Goal: Task Accomplishment & Management: Manage account settings

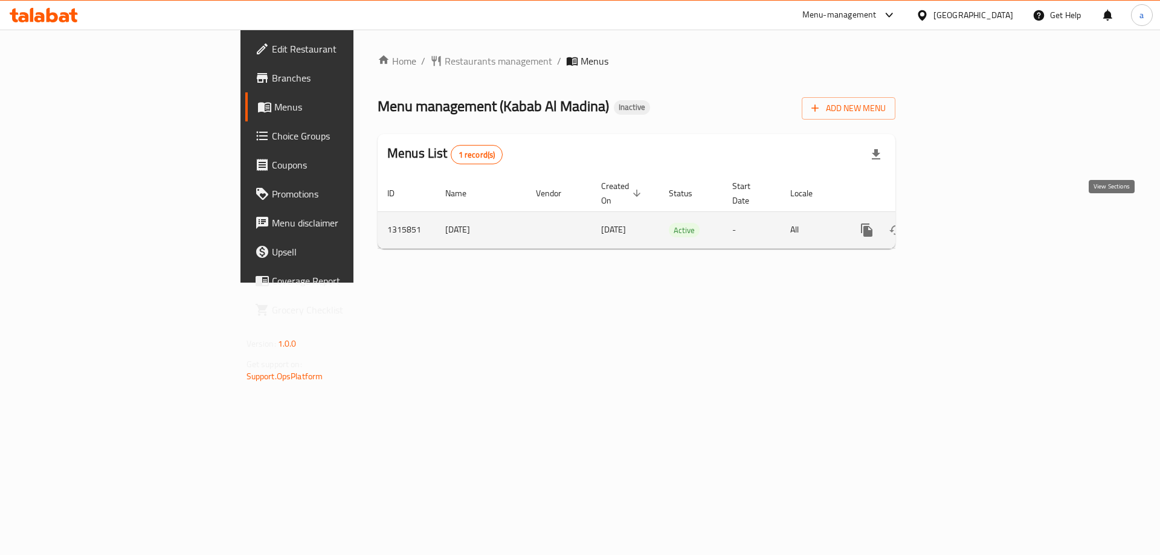
click at [959, 225] on icon "enhanced table" at bounding box center [953, 230] width 11 height 11
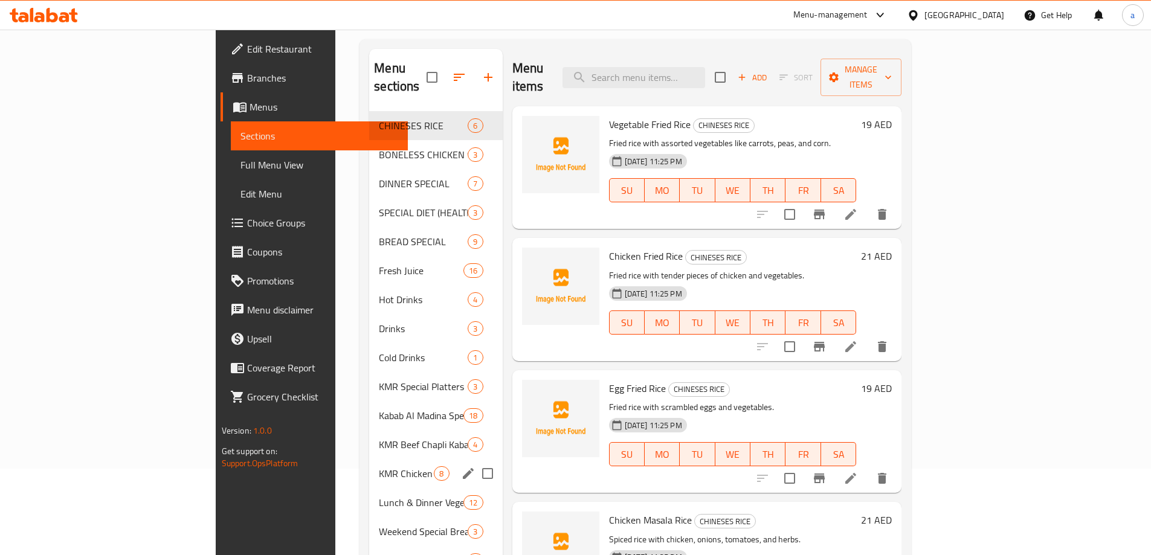
scroll to position [28, 0]
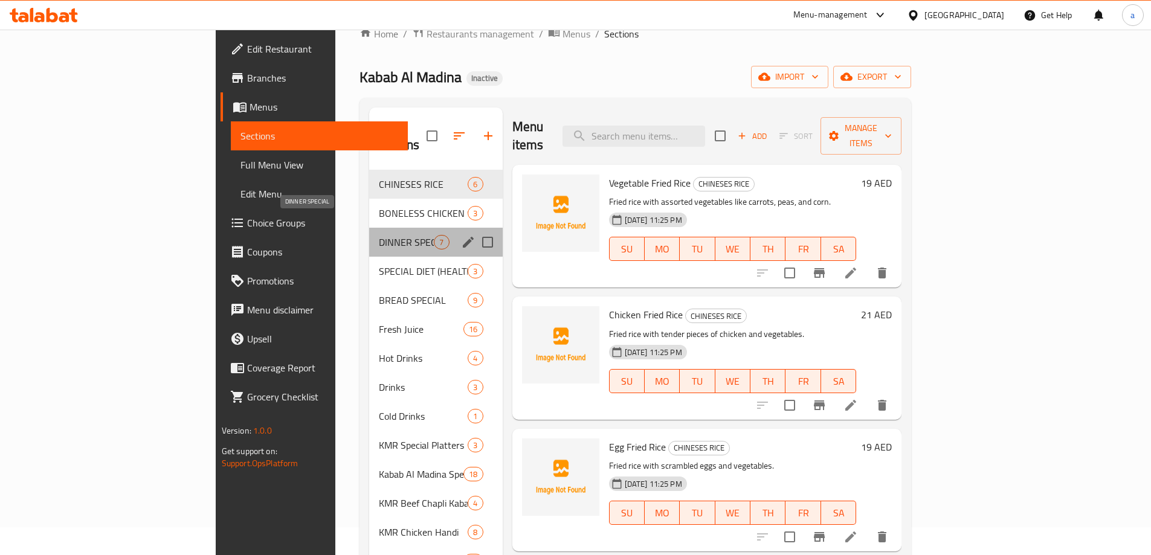
click at [379, 235] on span "DINNER SPECIAL" at bounding box center [406, 242] width 55 height 14
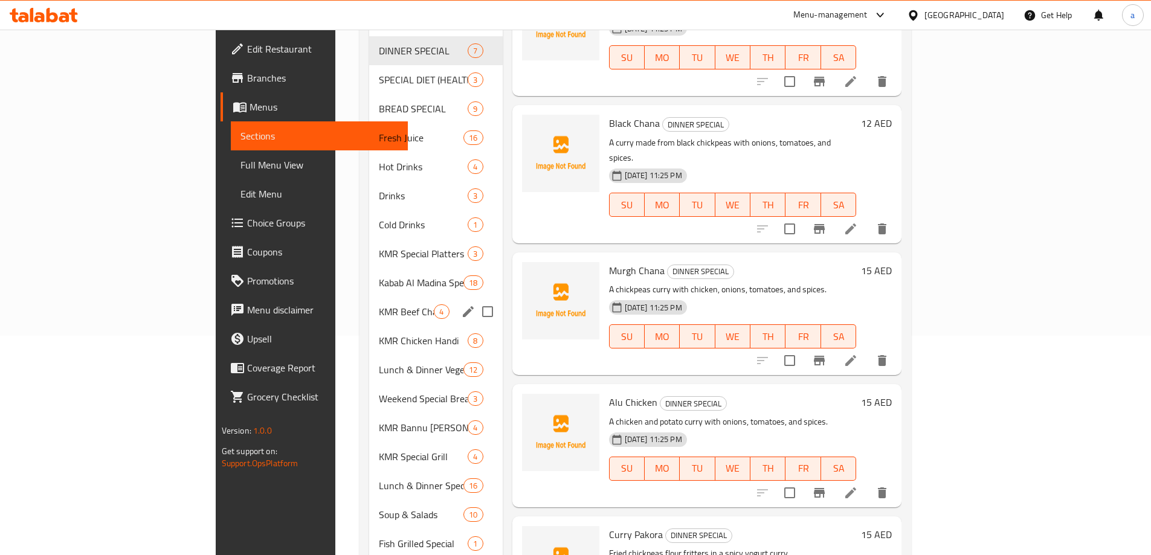
scroll to position [121, 0]
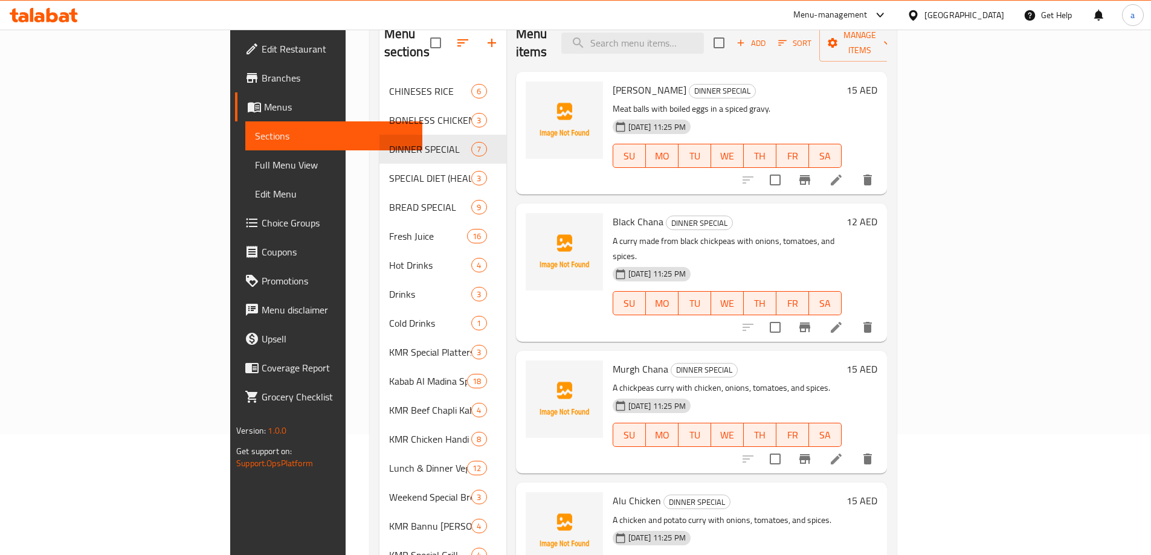
click at [346, 382] on div "Home / Restaurants management / Menus / Sections Kabab Al Madina Inactive impor…" at bounding box center [633, 345] width 575 height 873
click at [255, 170] on span "Full Menu View" at bounding box center [334, 165] width 158 height 14
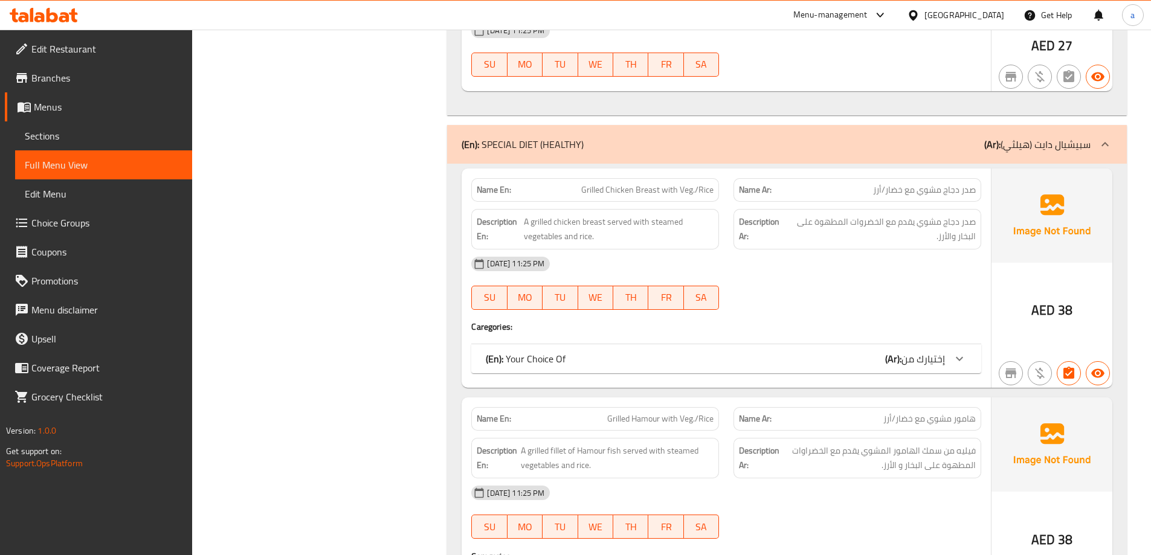
scroll to position [2953, 0]
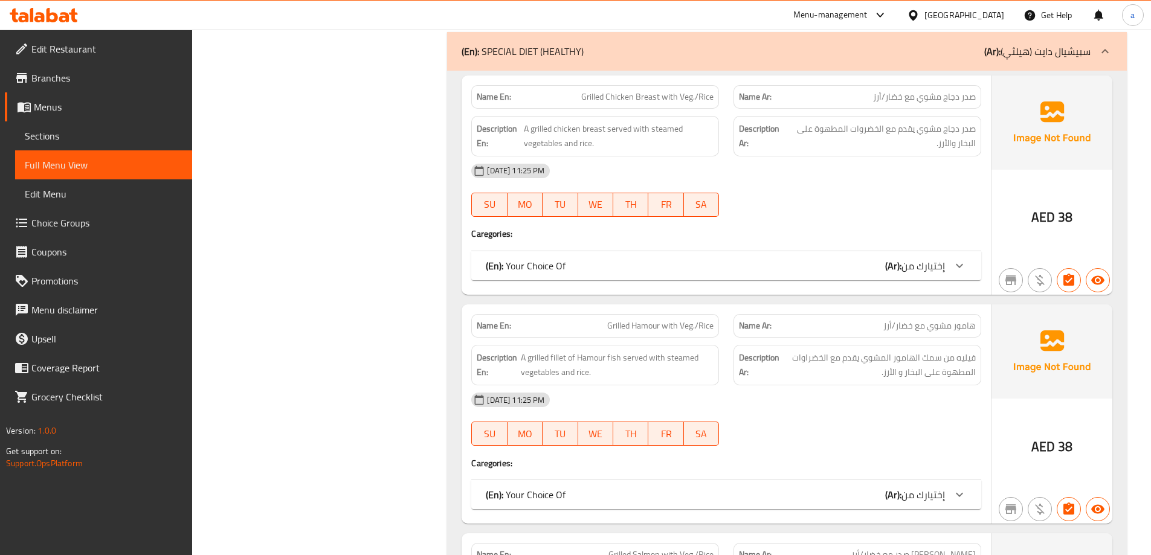
click at [74, 143] on span "Sections" at bounding box center [104, 136] width 158 height 14
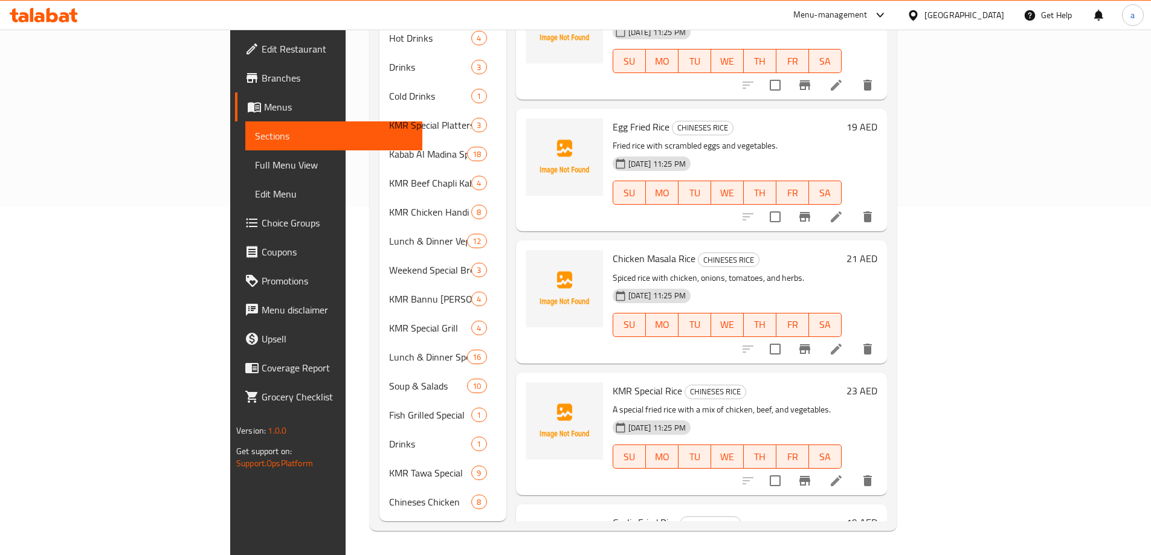
scroll to position [169, 0]
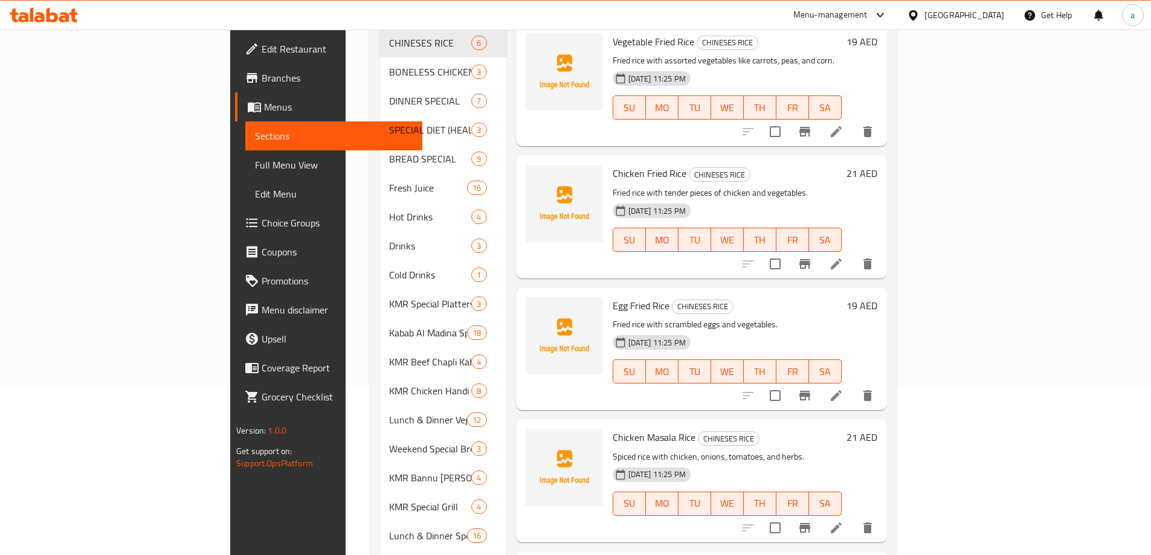
click at [516, 419] on div "Chicken Masala Rice CHINESES RICE Spiced rice with chicken, onions, tomatoes, a…" at bounding box center [701, 480] width 371 height 123
click at [506, 379] on div "Menu items Add Sort Manage items Vegetable Fried Rice CHINESES RICE Fried rice …" at bounding box center [696, 333] width 381 height 734
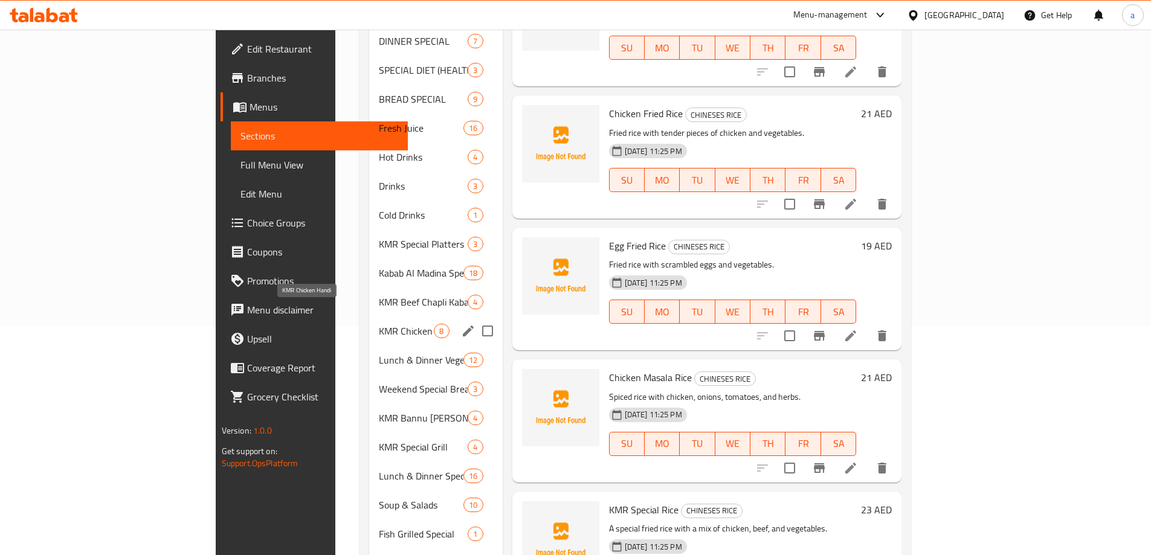
scroll to position [230, 0]
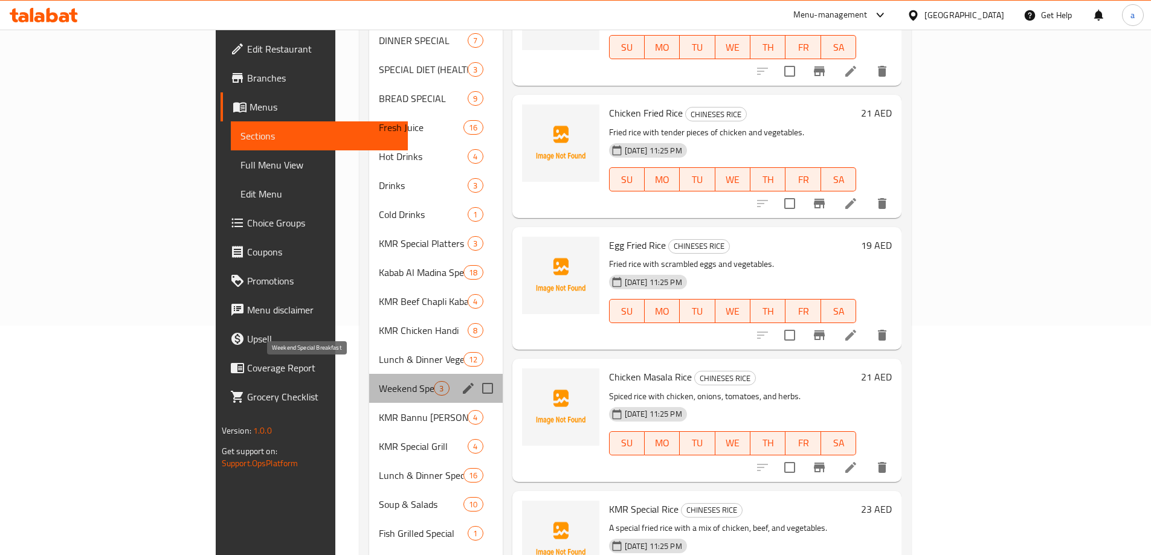
click at [379, 381] on span "Weekend Special Breakfast" at bounding box center [406, 388] width 55 height 14
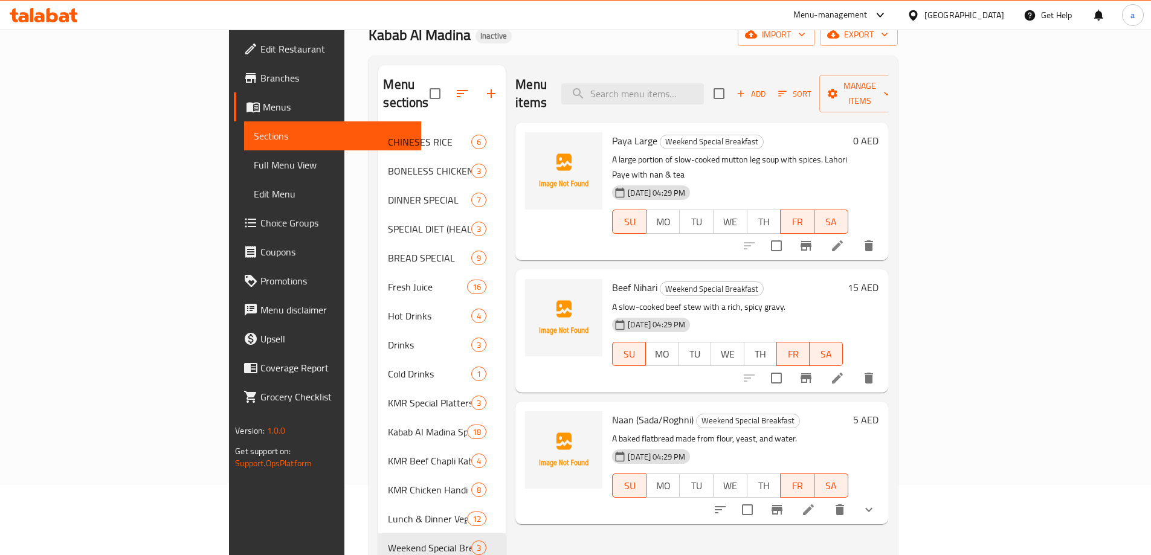
scroll to position [48, 0]
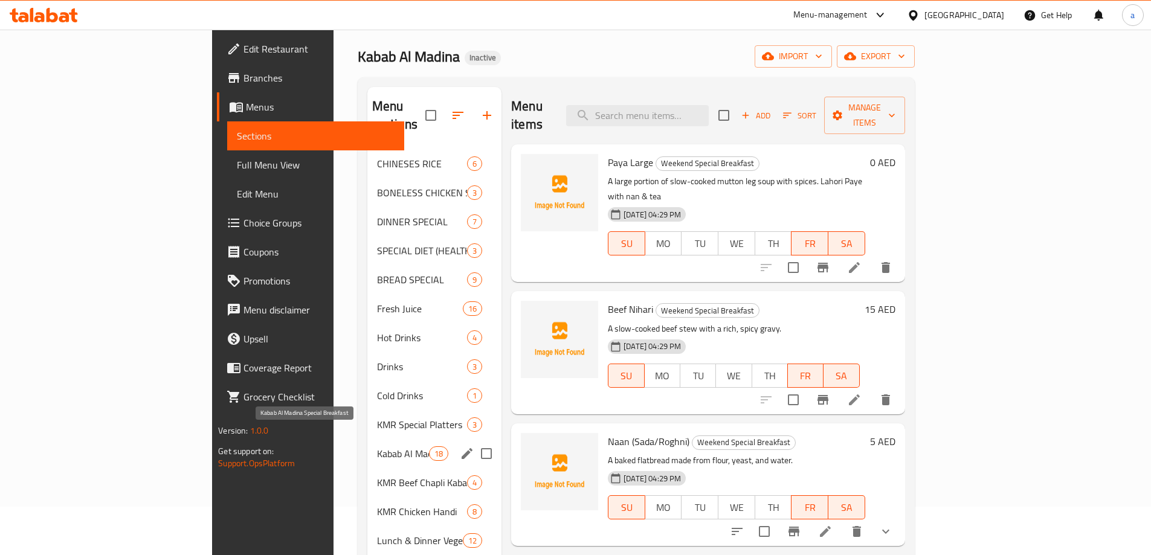
click at [377, 446] on span "Kabab Al Madina Special Breakfast" at bounding box center [403, 453] width 52 height 14
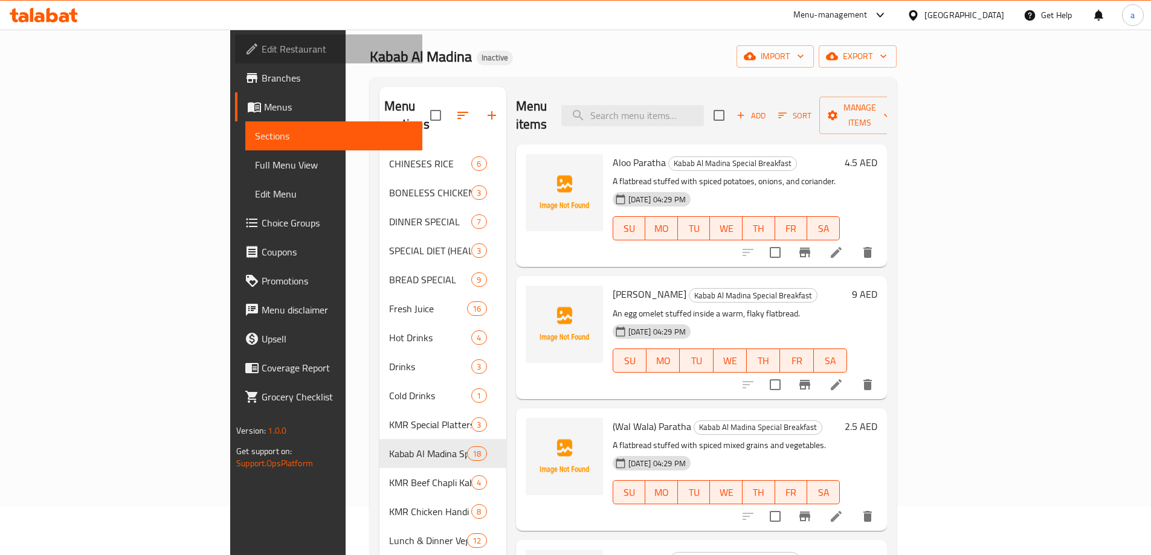
click at [262, 53] on span "Edit Restaurant" at bounding box center [337, 49] width 151 height 14
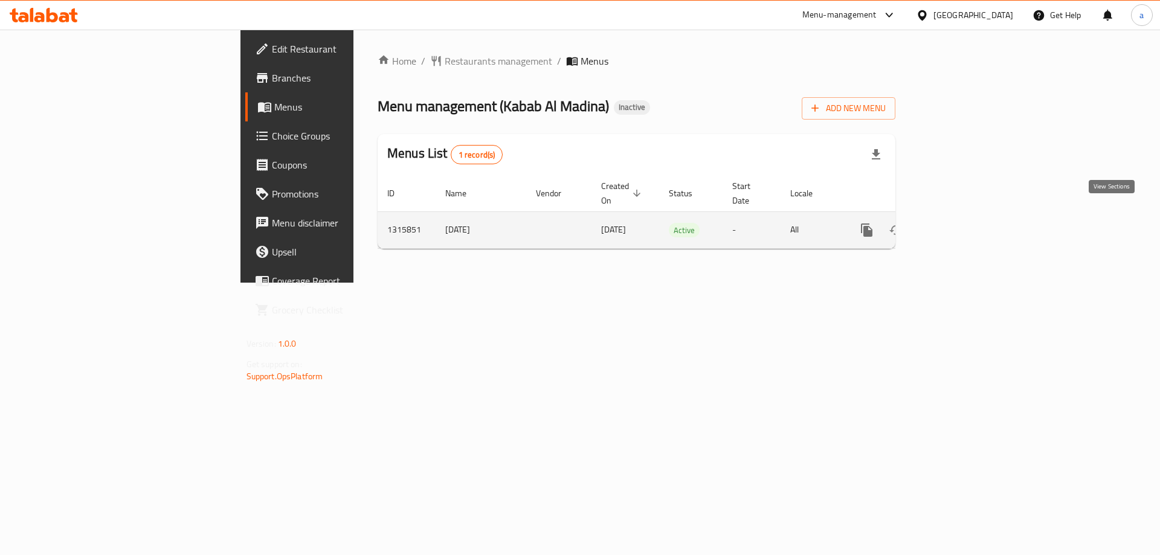
click at [961, 223] on icon "enhanced table" at bounding box center [954, 230] width 14 height 14
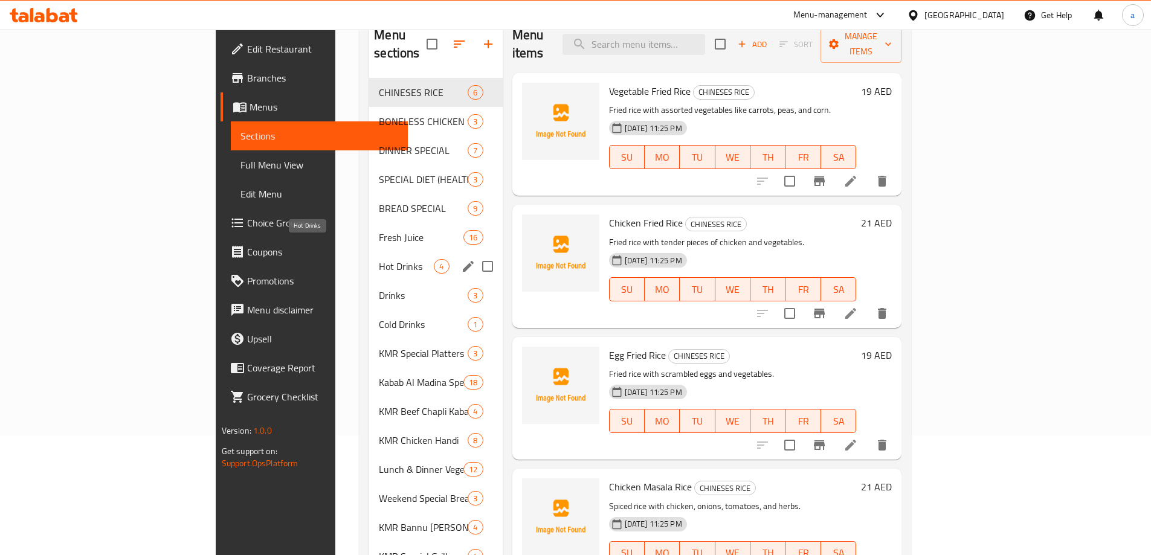
scroll to position [121, 0]
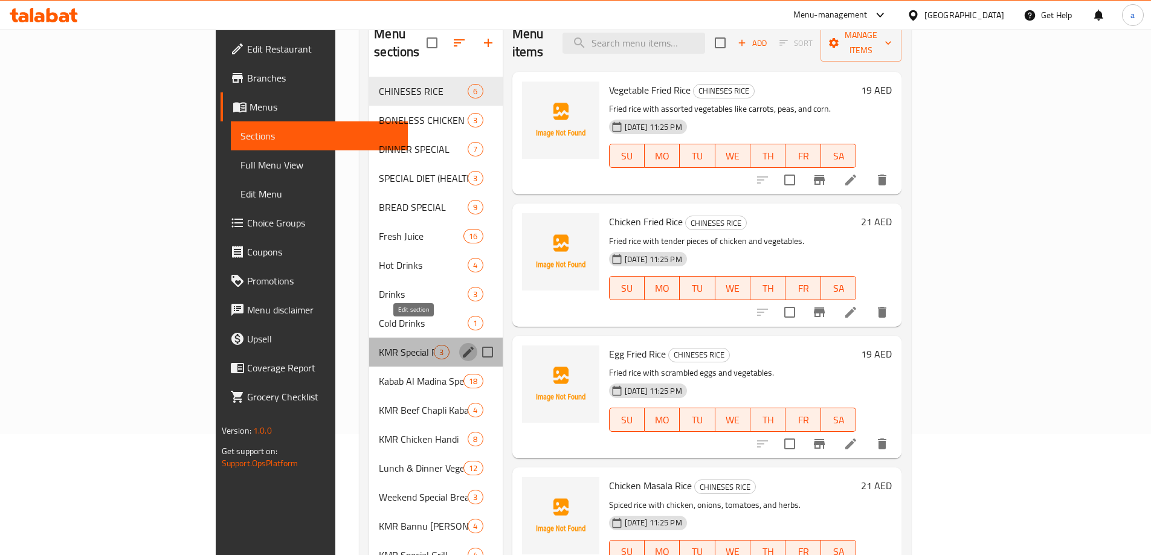
click at [463, 347] on icon "edit" at bounding box center [468, 352] width 11 height 11
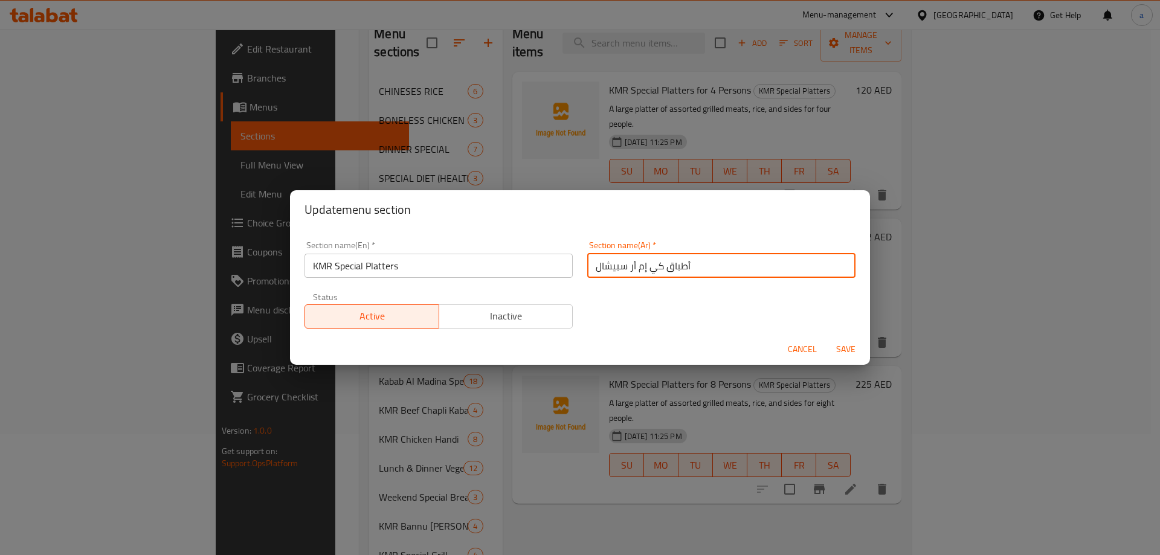
drag, startPoint x: 625, startPoint y: 271, endPoint x: 658, endPoint y: 278, distance: 33.4
click at [658, 278] on div "Section name(Ar)   * أطباق كي إم أر سبيشال Section name(Ar) *" at bounding box center [721, 259] width 283 height 51
